Goal: Task Accomplishment & Management: Use online tool/utility

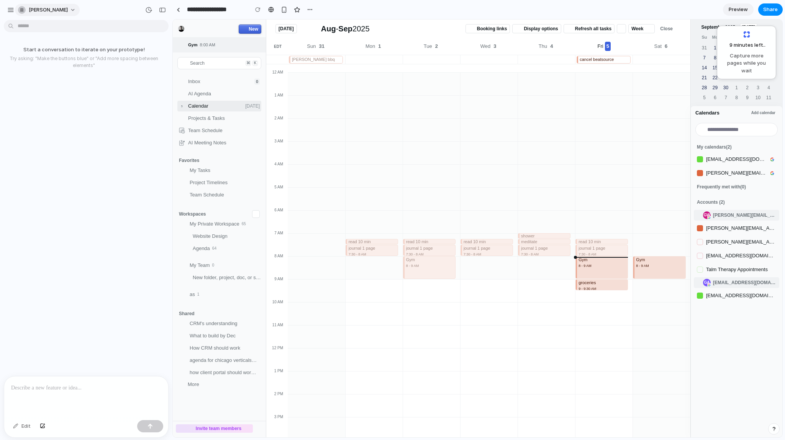
click at [53, 12] on span "[PERSON_NAME]" at bounding box center [48, 10] width 39 height 8
click at [55, 7] on div "Settings Invite members Change theme Sign out" at bounding box center [392, 220] width 785 height 440
click at [69, 411] on div at bounding box center [86, 400] width 164 height 41
click at [153, 433] on button "button" at bounding box center [150, 430] width 26 height 12
click at [10, 13] on button "button" at bounding box center [10, 9] width 11 height 11
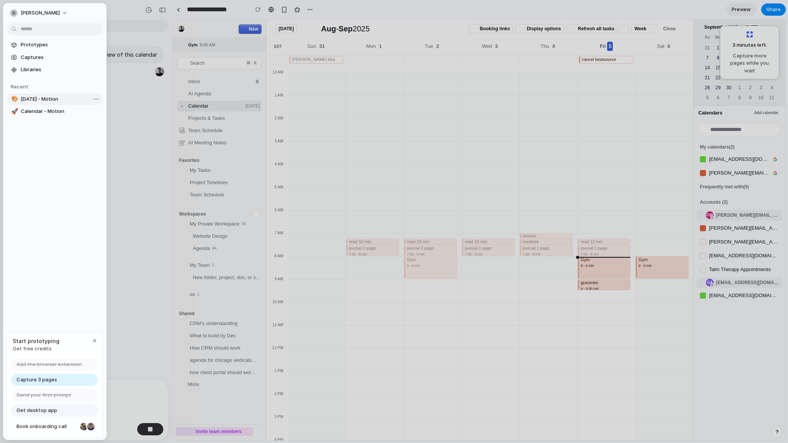
click at [38, 102] on span "[DATE] - Motion" at bounding box center [60, 99] width 79 height 8
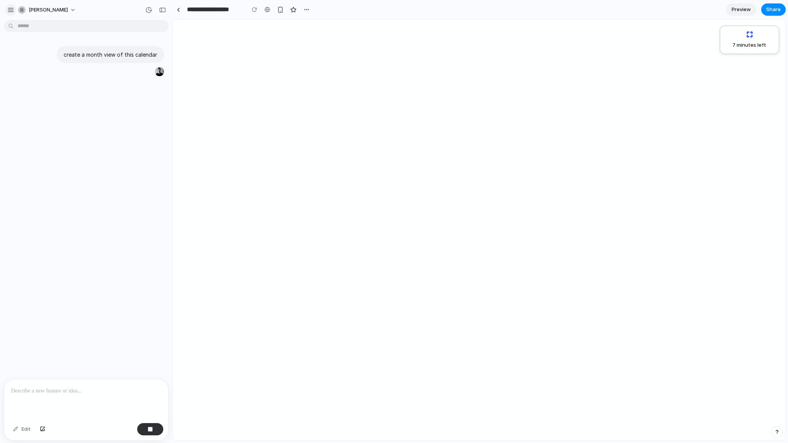
click at [10, 11] on div "button" at bounding box center [10, 10] width 7 height 7
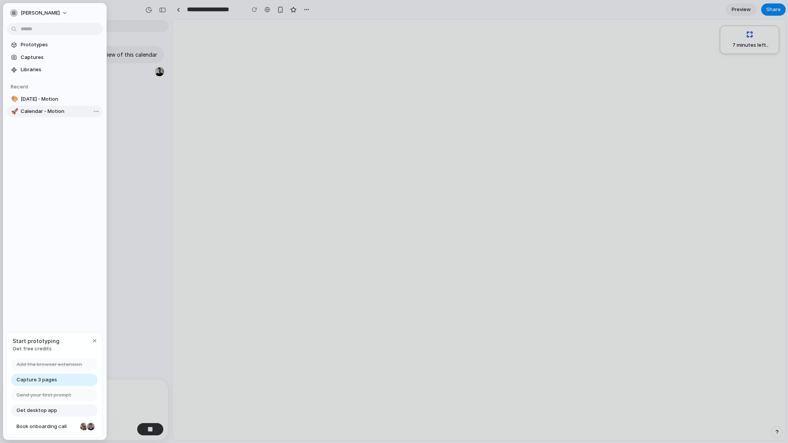
click at [17, 109] on link "🚀 Calendar - Motion" at bounding box center [55, 111] width 96 height 11
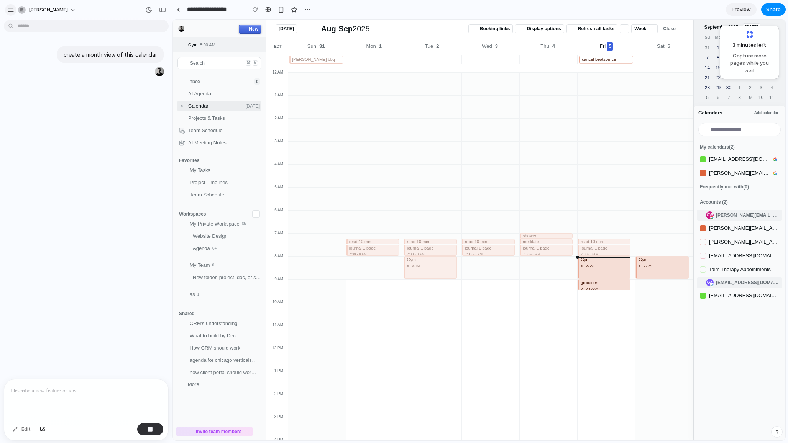
click at [13, 11] on div "button" at bounding box center [10, 10] width 7 height 7
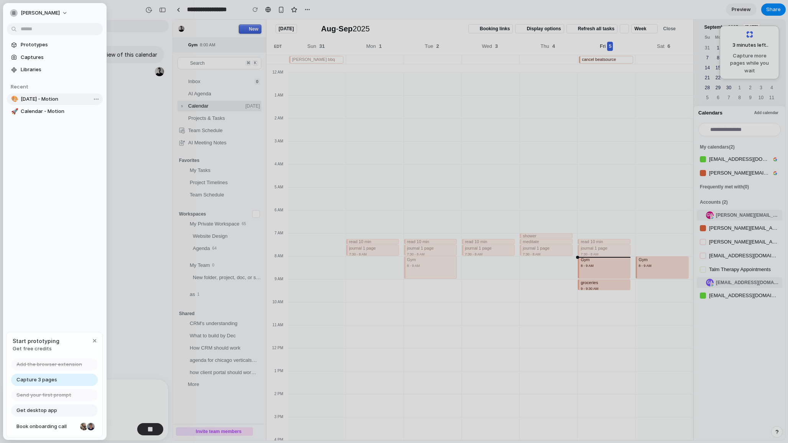
click at [26, 99] on span "[DATE] - Motion" at bounding box center [60, 99] width 79 height 8
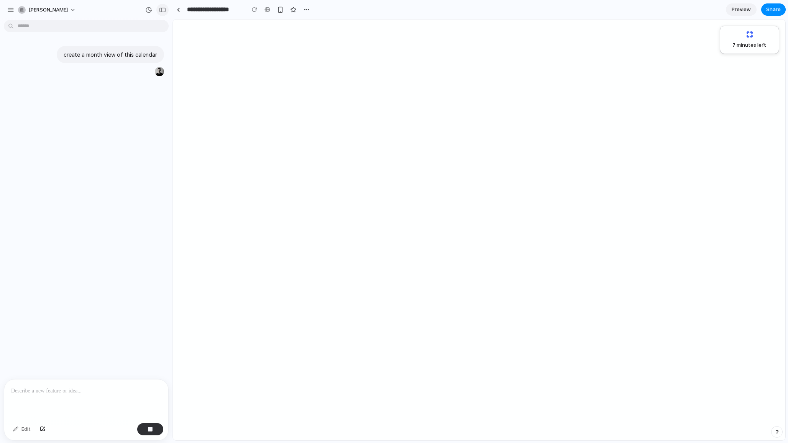
click at [161, 7] on div "button" at bounding box center [162, 9] width 7 height 5
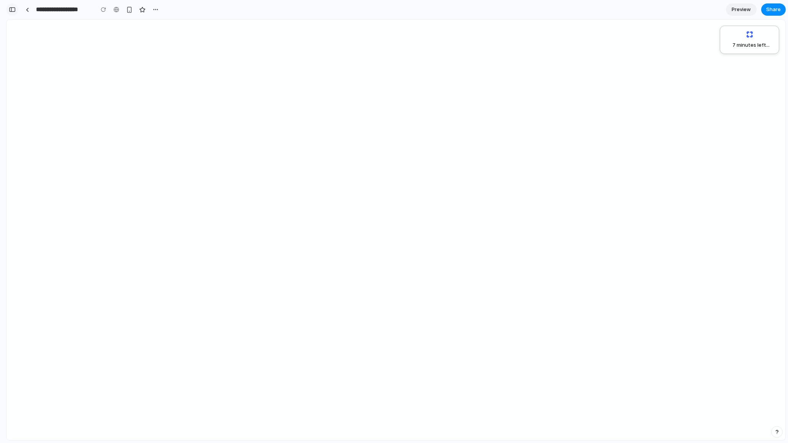
click at [10, 6] on button "button" at bounding box center [12, 9] width 12 height 12
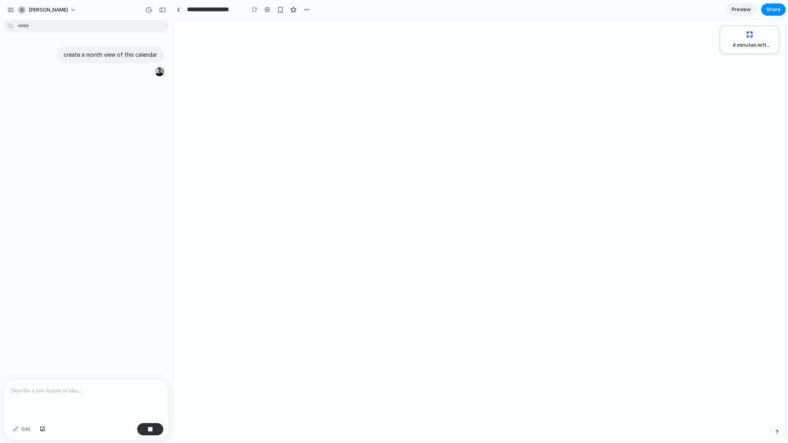
click at [491, 114] on div "4 minutes left ..." at bounding box center [479, 230] width 613 height 421
click at [7, 12] on div "button" at bounding box center [10, 10] width 7 height 7
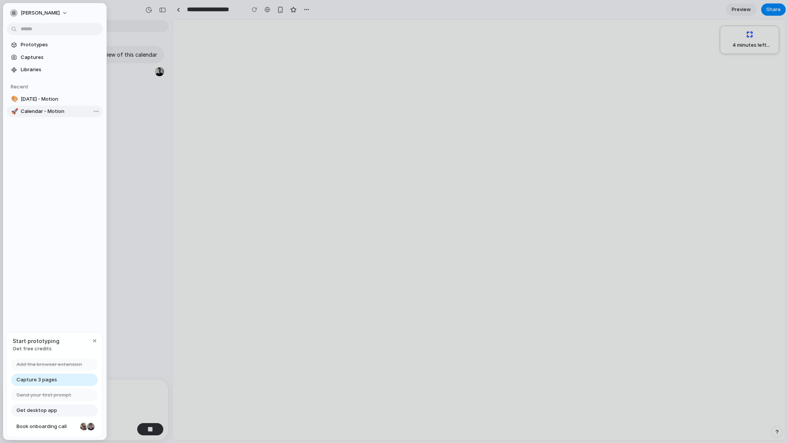
click at [54, 110] on span "Calendar - Motion" at bounding box center [60, 112] width 79 height 8
type input "**********"
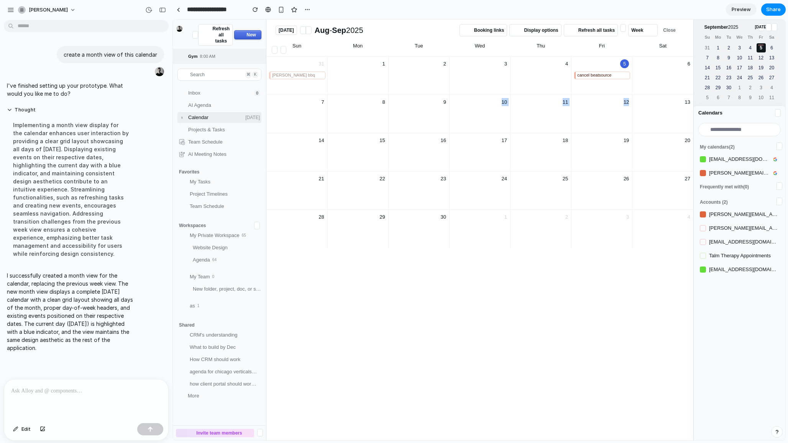
drag, startPoint x: 430, startPoint y: 123, endPoint x: 598, endPoint y: 122, distance: 167.9
click at [598, 122] on tr "7 8 9 10 11 12 13" at bounding box center [479, 114] width 427 height 38
click at [592, 103] on div "12" at bounding box center [602, 102] width 61 height 14
click at [746, 2] on section "**********" at bounding box center [478, 9] width 613 height 19
click at [744, 13] on span "Preview" at bounding box center [741, 10] width 19 height 8
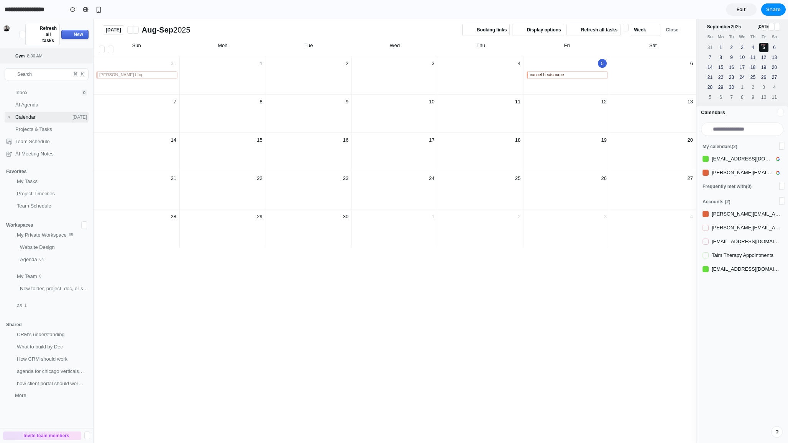
click at [744, 12] on span "Edit" at bounding box center [741, 10] width 9 height 8
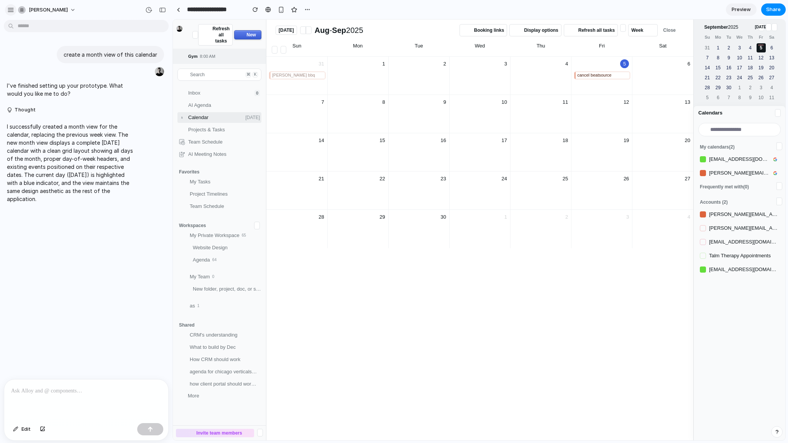
click at [7, 12] on button "button" at bounding box center [10, 9] width 11 height 11
click at [7, 9] on div "button" at bounding box center [10, 10] width 7 height 7
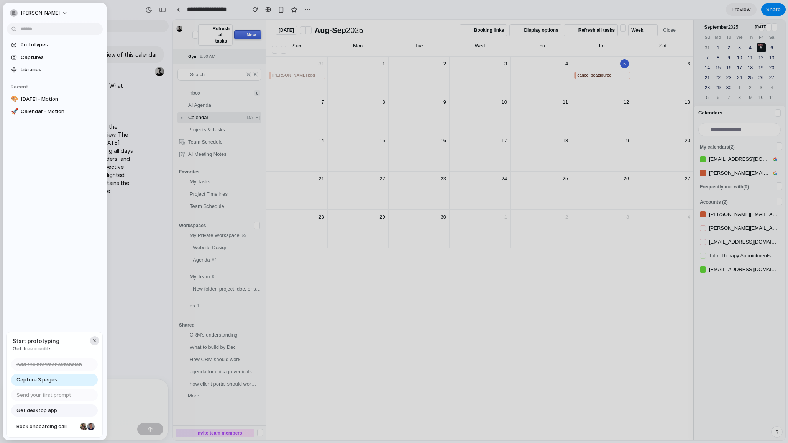
click at [93, 341] on div "button" at bounding box center [95, 341] width 6 height 6
click at [46, 69] on span "Libraries" at bounding box center [60, 70] width 79 height 8
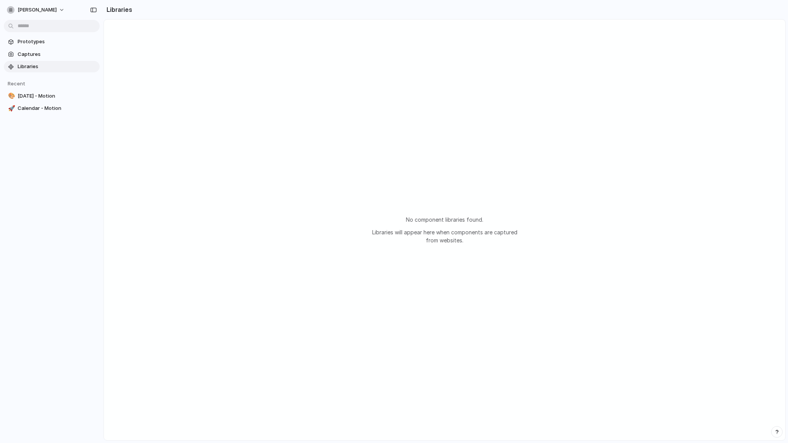
click at [339, 226] on div "No component libraries found. Libraries will appear here when components are ca…" at bounding box center [445, 230] width 682 height 421
click at [50, 51] on span "Captures" at bounding box center [57, 55] width 79 height 8
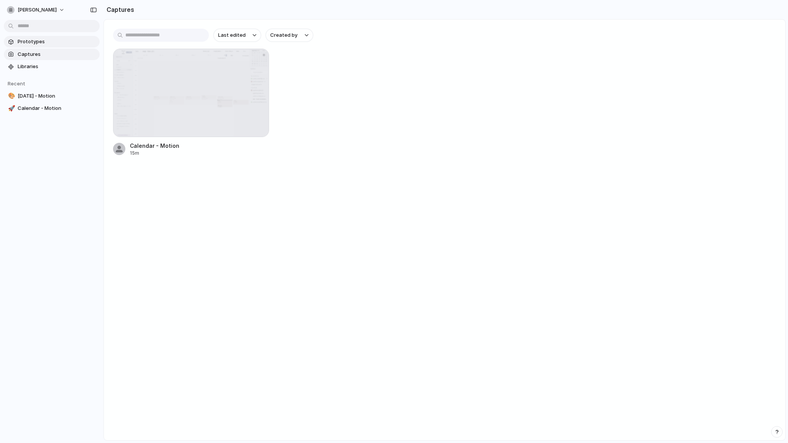
click at [49, 43] on span "Prototypes" at bounding box center [57, 42] width 79 height 8
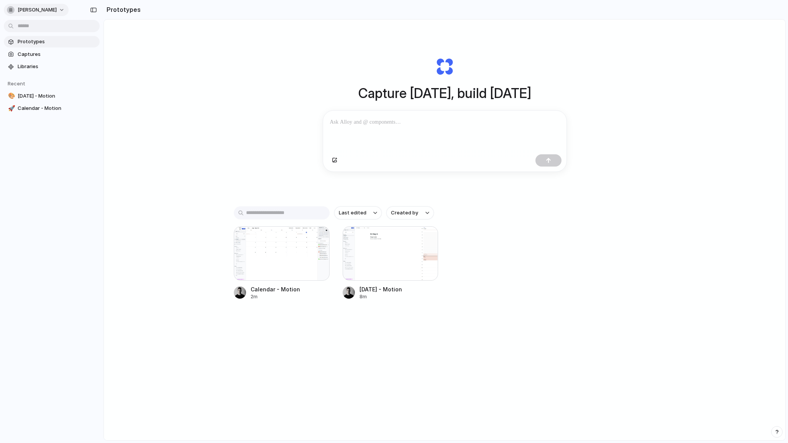
click at [46, 11] on button "[PERSON_NAME]" at bounding box center [36, 10] width 65 height 12
click at [81, 87] on span "Neutral dark" at bounding box center [89, 89] width 30 height 8
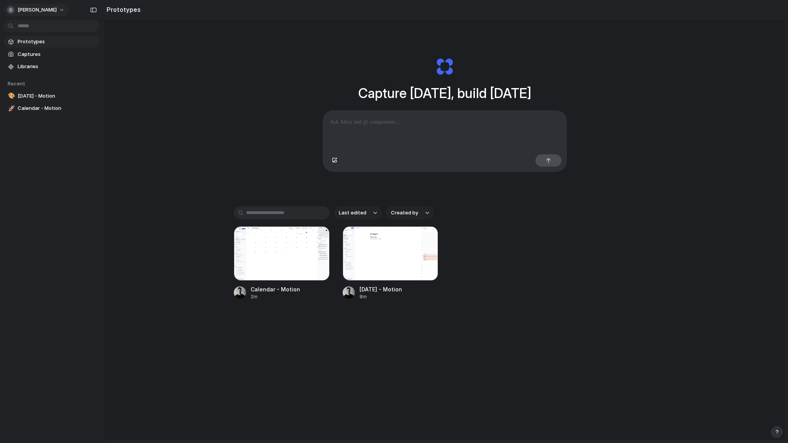
click at [42, 8] on span "[PERSON_NAME]" at bounding box center [37, 10] width 39 height 8
click at [90, 103] on li "Forest" at bounding box center [96, 101] width 50 height 12
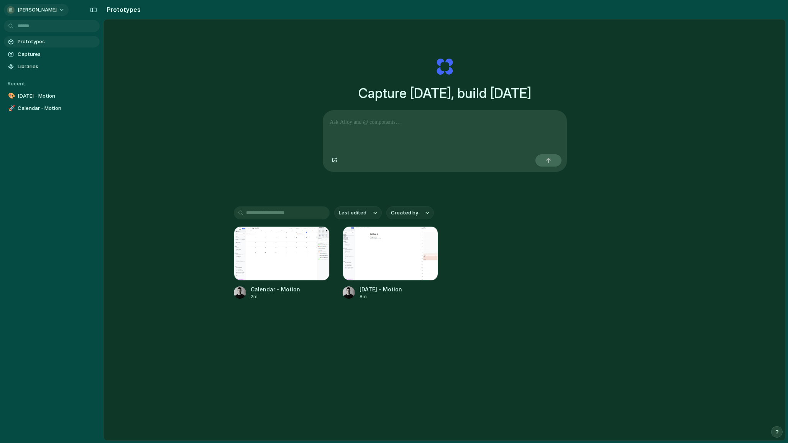
click at [38, 10] on span "[PERSON_NAME]" at bounding box center [37, 10] width 39 height 8
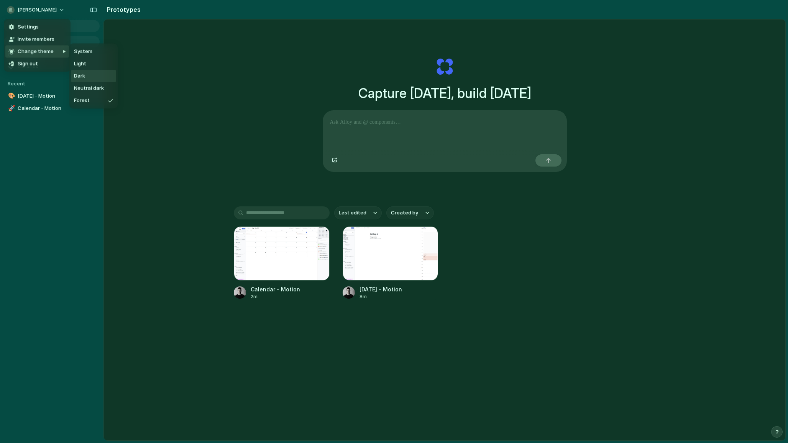
click at [88, 72] on li "Dark" at bounding box center [93, 76] width 45 height 12
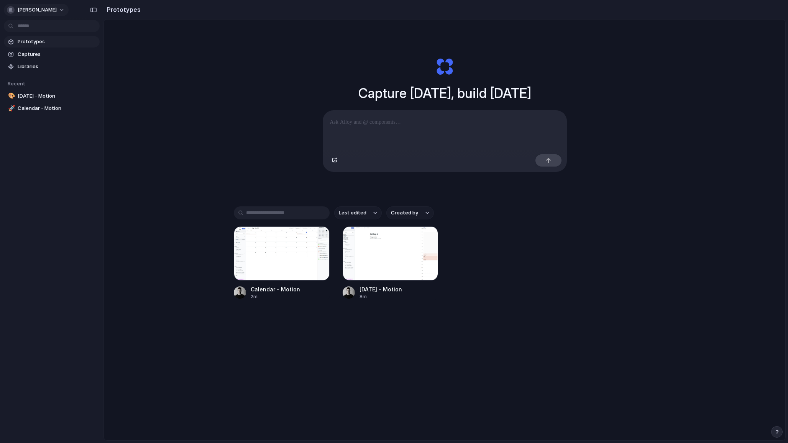
click at [45, 9] on span "[PERSON_NAME]" at bounding box center [37, 10] width 39 height 8
click at [93, 85] on span "Neutral dark" at bounding box center [89, 89] width 30 height 8
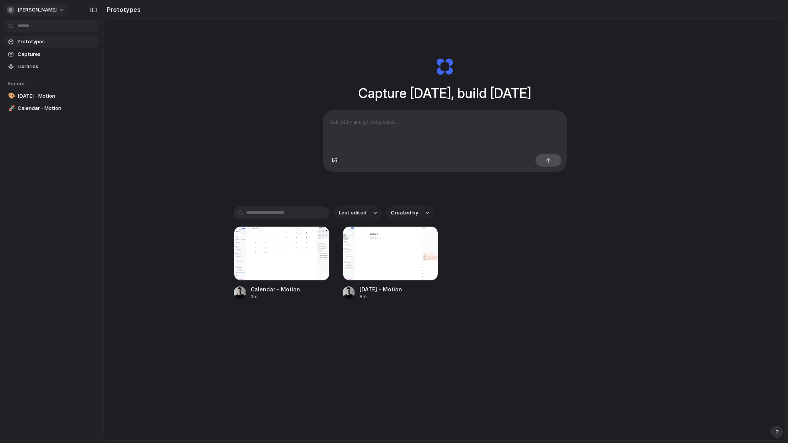
click at [49, 10] on button "[PERSON_NAME]" at bounding box center [36, 10] width 65 height 12
click at [97, 54] on li "System" at bounding box center [96, 52] width 50 height 12
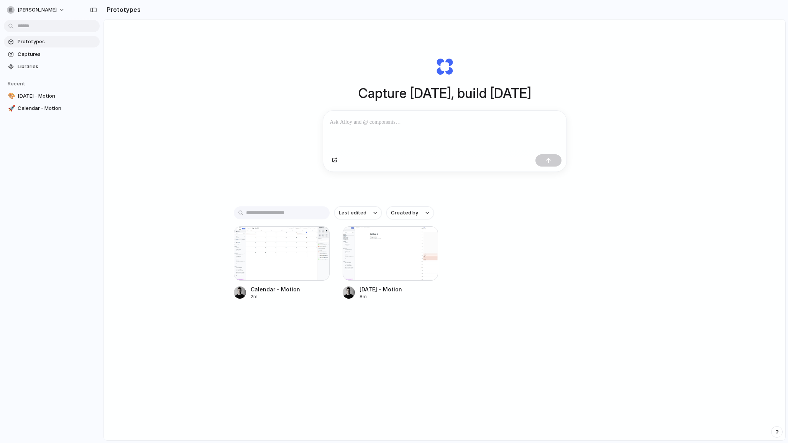
click at [219, 103] on div "Capture today, build tomorrow Clone web app Clone screenshot Start from existin…" at bounding box center [445, 251] width 682 height 462
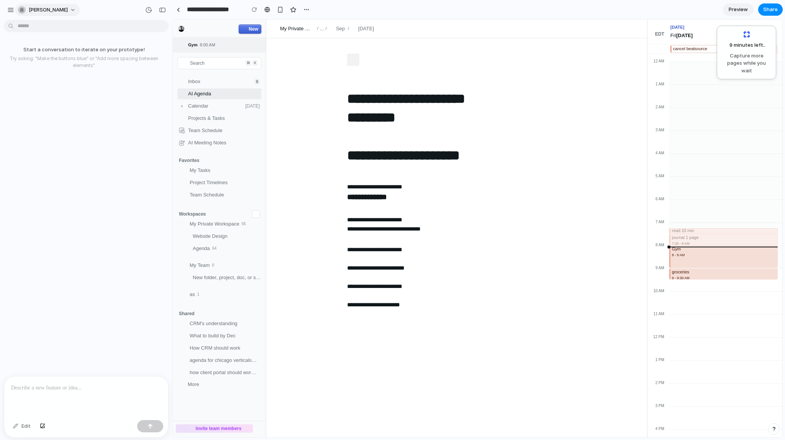
click at [53, 8] on span "[PERSON_NAME]" at bounding box center [48, 10] width 39 height 8
click at [53, 8] on div "Settings Invite members Change theme Sign out" at bounding box center [392, 220] width 785 height 440
click at [8, 11] on div "button" at bounding box center [10, 10] width 7 height 7
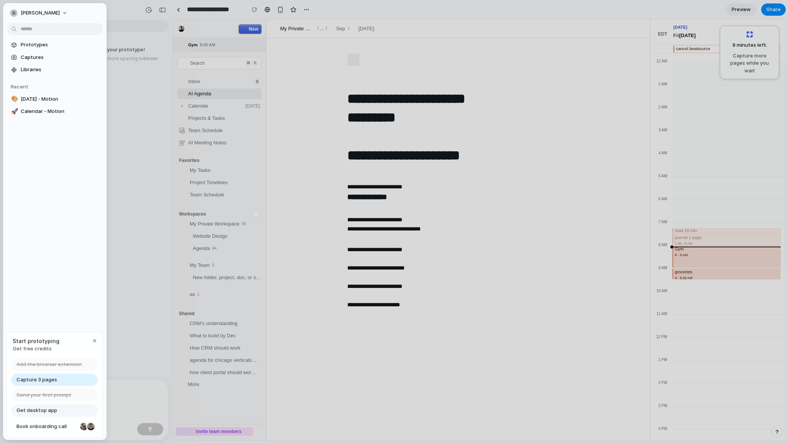
click at [240, 122] on div at bounding box center [394, 221] width 788 height 443
